Goal: Ask a question

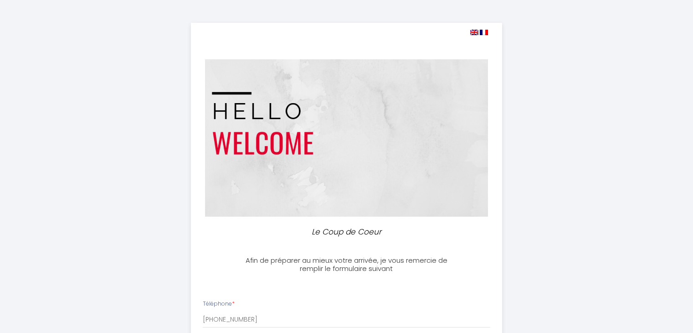
select select
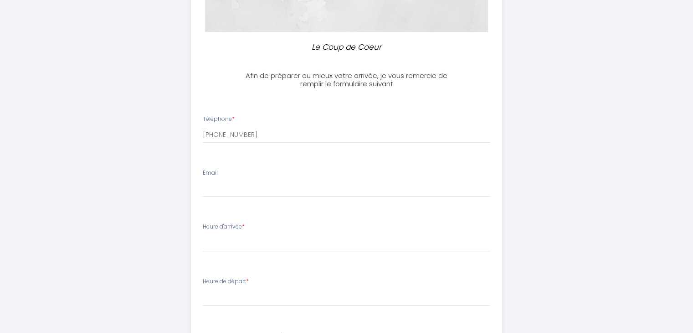
scroll to position [264, 0]
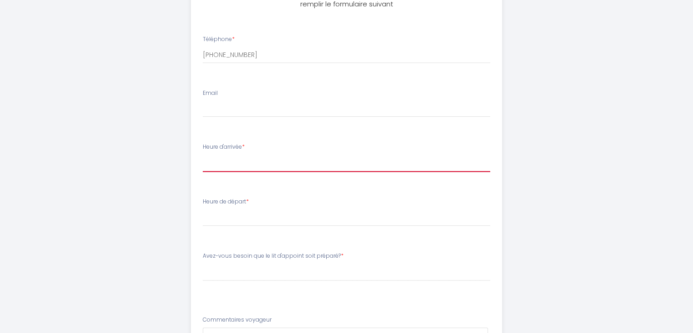
click at [235, 159] on select "16:00 16:30 17:00 17:30 18:00 18:30 19:00 19:30 20:00 20:30 21:00 21:30 22:00 2…" at bounding box center [347, 163] width 288 height 17
select select "16:00"
click at [203, 155] on select "16:00 16:30 17:00 17:30 18:00 18:30 19:00 19:30 20:00 20:30 21:00 21:30 22:00 2…" at bounding box center [347, 163] width 288 height 17
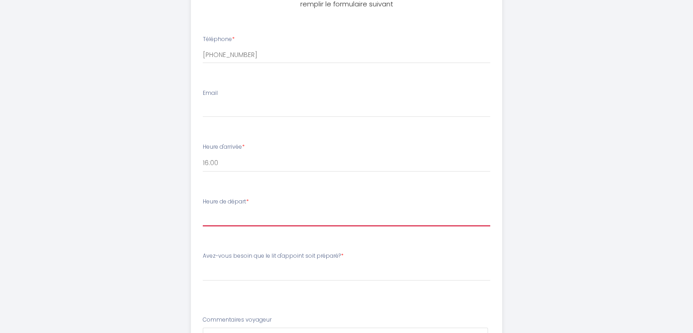
click at [251, 217] on select "00:00 00:30 01:00 01:30 02:00 02:30 03:00 03:30 04:00 04:30 05:00 05:30 06:00 0…" at bounding box center [347, 217] width 288 height 17
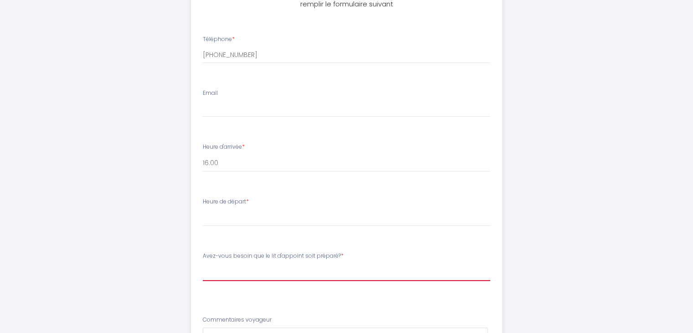
click at [447, 267] on select "[PERSON_NAME]-vous besoin que le lit d'appoint soit préparé? Oui, j'ai besoin d…" at bounding box center [347, 272] width 288 height 17
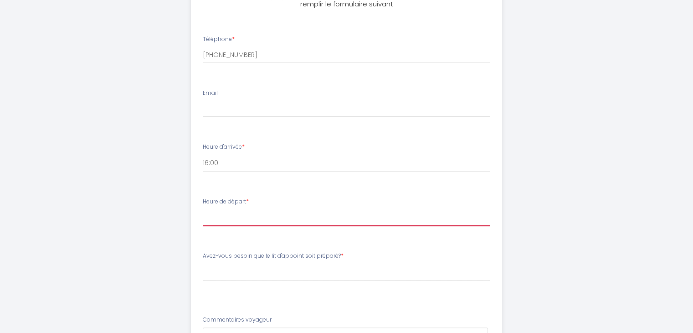
click at [252, 218] on select "00:00 00:30 01:00 01:30 02:00 02:30 03:00 03:30 04:00 04:30 05:00 05:30 06:00 0…" at bounding box center [347, 217] width 288 height 17
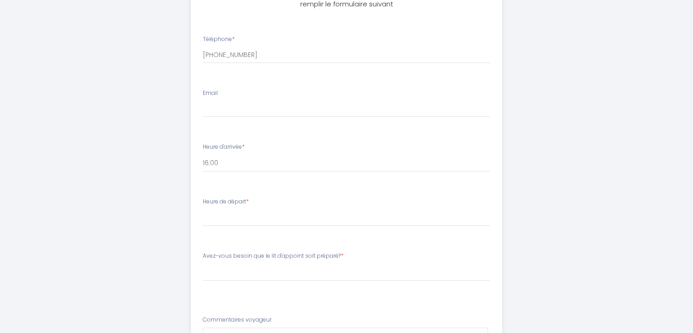
click at [600, 84] on div "Le Coup de Coeur Afin de préparer au mieux votre arrivée, je vous remercie de r…" at bounding box center [346, 98] width 693 height 725
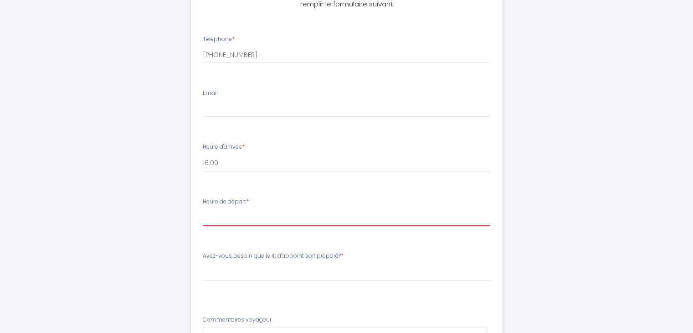
click at [232, 220] on select "00:00 00:30 01:00 01:30 02:00 02:30 03:00 03:30 04:00 04:30 05:00 05:30 06:00 0…" at bounding box center [347, 217] width 288 height 17
select select "10:00"
click at [203, 209] on select "00:00 00:30 01:00 01:30 02:00 02:30 03:00 03:30 04:00 04:30 05:00 05:30 06:00 0…" at bounding box center [347, 217] width 288 height 17
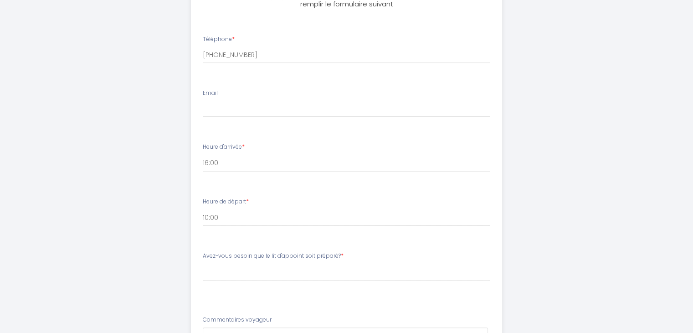
drag, startPoint x: 204, startPoint y: 256, endPoint x: 279, endPoint y: 260, distance: 75.3
click at [279, 260] on label "Avez-vous besoin que le lit d'appoint soit préparé? *" at bounding box center [273, 256] width 141 height 9
click at [221, 265] on select "[PERSON_NAME]-vous besoin que le lit d'appoint soit préparé? Oui, j'ai besoin d…" at bounding box center [347, 272] width 288 height 17
click at [203, 254] on label "Avez-vous besoin que le lit d'appoint soit préparé? *" at bounding box center [273, 256] width 141 height 9
drag, startPoint x: 202, startPoint y: 254, endPoint x: 340, endPoint y: 256, distance: 137.2
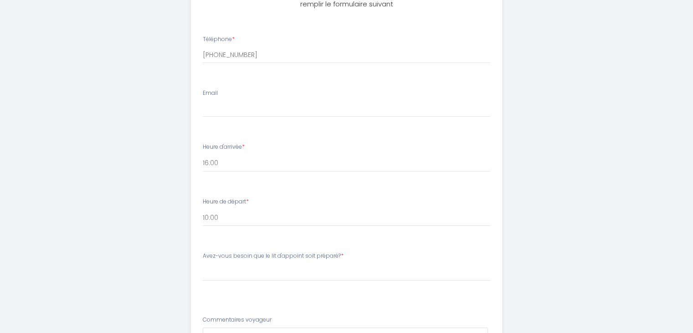
click at [340, 256] on label "Avez-vous besoin que le lit d'appoint soit préparé? *" at bounding box center [273, 256] width 141 height 9
copy label "Avez-vous besoin que le lit d'appoint soit préparé?"
click at [290, 270] on select "[PERSON_NAME]-vous besoin que le lit d'appoint soit préparé? Oui, j'ai besoin d…" at bounding box center [347, 272] width 288 height 17
select select "Non, je n'ai pas besoin du lit d'appoint"
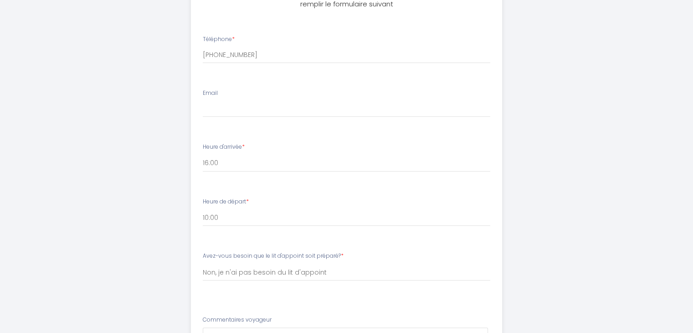
click at [299, 298] on li "Avez-vous besoin que le lit d'appoint soit préparé? * [PERSON_NAME]-vous besoin…" at bounding box center [346, 275] width 310 height 58
click at [329, 271] on select "[PERSON_NAME]-vous besoin que le lit d'appoint soit préparé? Oui, j'ai besoin d…" at bounding box center [347, 272] width 288 height 17
click at [347, 268] on select "[PERSON_NAME]-vous besoin que le lit d'appoint soit préparé? Oui, j'ai besoin d…" at bounding box center [347, 272] width 288 height 17
drag, startPoint x: 347, startPoint y: 268, endPoint x: 315, endPoint y: 271, distance: 32.1
click at [315, 271] on select "[PERSON_NAME]-vous besoin que le lit d'appoint soit préparé? Oui, j'ai besoin d…" at bounding box center [347, 272] width 288 height 17
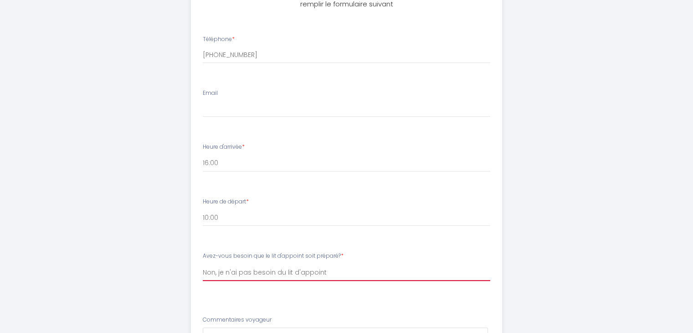
click at [319, 271] on select "[PERSON_NAME]-vous besoin que le lit d'appoint soit préparé? Oui, j'ai besoin d…" at bounding box center [347, 272] width 288 height 17
drag, startPoint x: 204, startPoint y: 270, endPoint x: 248, endPoint y: 269, distance: 44.2
click at [248, 269] on select "[PERSON_NAME]-vous besoin que le lit d'appoint soit préparé? Oui, j'ai besoin d…" at bounding box center [347, 272] width 288 height 17
click at [203, 264] on select "[PERSON_NAME]-vous besoin que le lit d'appoint soit préparé? Oui, j'ai besoin d…" at bounding box center [347, 272] width 288 height 17
click at [327, 271] on select "[PERSON_NAME]-vous besoin que le lit d'appoint soit préparé? Oui, j'ai besoin d…" at bounding box center [347, 272] width 288 height 17
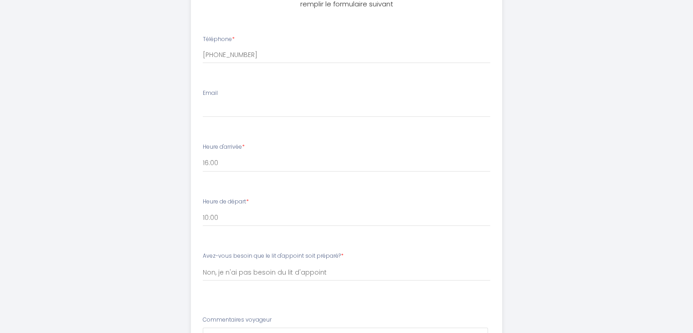
drag, startPoint x: 202, startPoint y: 272, endPoint x: 328, endPoint y: 272, distance: 126.3
click at [328, 272] on div "Avez-vous besoin que le lit d'appoint soit préparé? * [PERSON_NAME]-vous besoin…" at bounding box center [347, 271] width 300 height 38
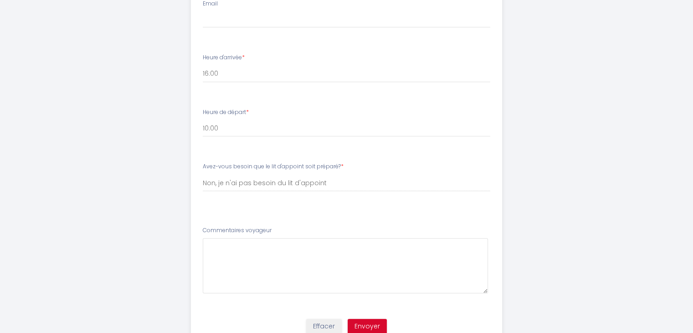
scroll to position [392, 0]
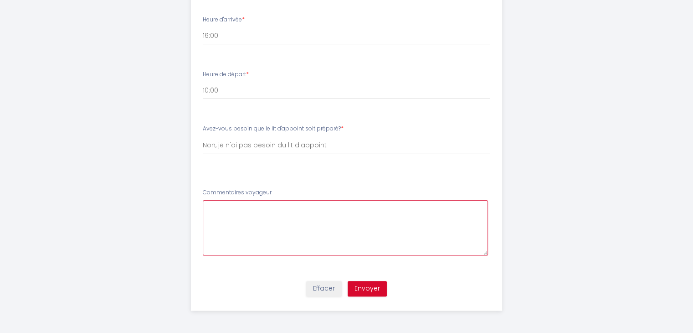
click at [263, 220] on voyageur5 at bounding box center [345, 227] width 285 height 55
click at [294, 208] on voyageur5 "can we leave our luggages after check out?" at bounding box center [345, 227] width 285 height 55
type voyageur5 "can we leave our luggage in the apartment after check out?"
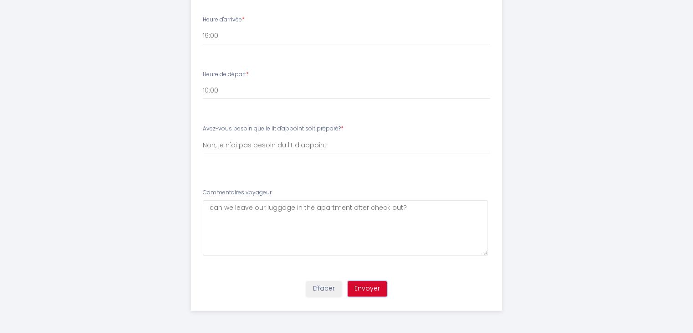
click at [364, 289] on button "Envoyer" at bounding box center [367, 289] width 39 height 16
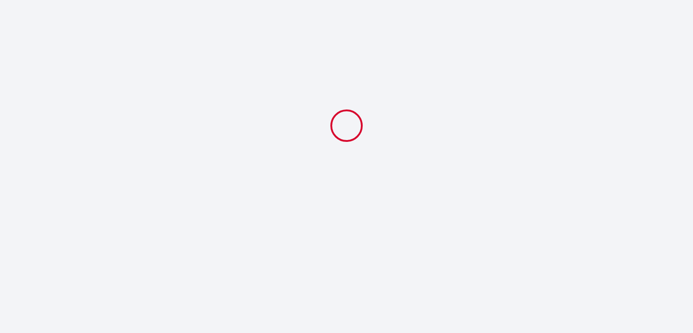
select select "10:00"
select select "Non, je n'ai pas besoin du lit d'appoint"
